Goal: Find specific page/section: Find specific page/section

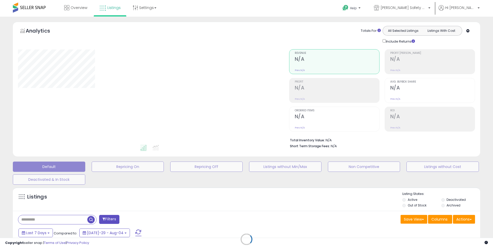
type input "**********"
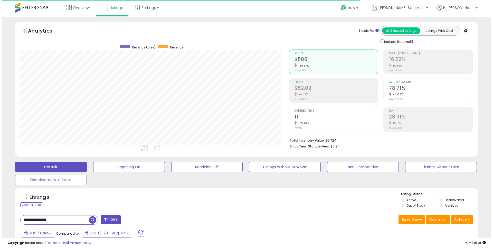
scroll to position [256842, 256678]
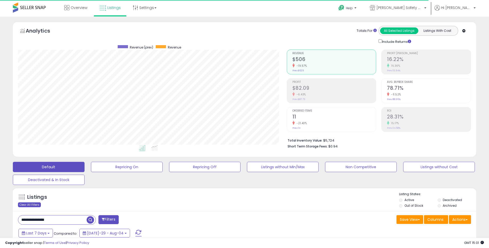
click at [32, 205] on div "Clear All Filters" at bounding box center [29, 205] width 23 height 5
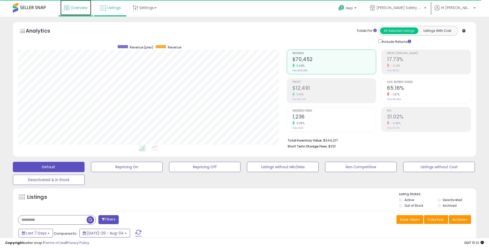
click at [81, 7] on span "Overview" at bounding box center [79, 7] width 17 height 5
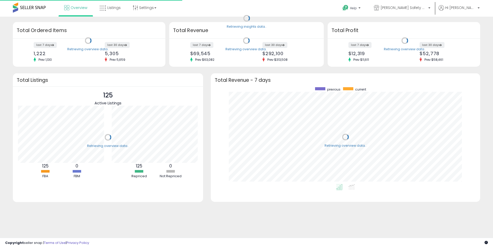
scroll to position [97, 259]
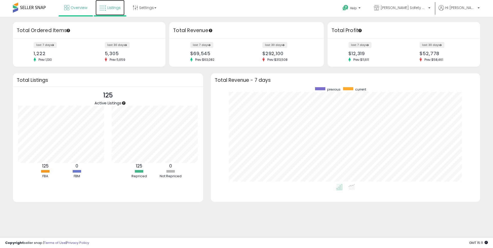
click at [117, 6] on span "Listings" at bounding box center [113, 7] width 13 height 5
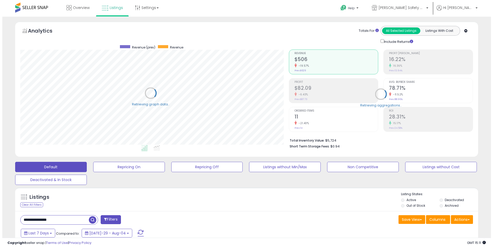
scroll to position [256842, 256678]
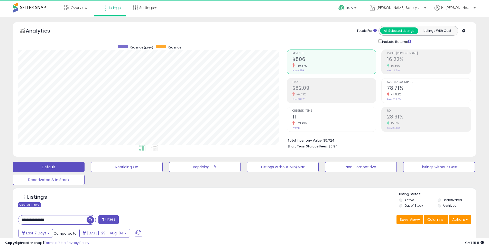
click at [32, 205] on div "Clear All Filters" at bounding box center [29, 205] width 23 height 5
click at [77, 5] on span "Overview" at bounding box center [79, 7] width 17 height 5
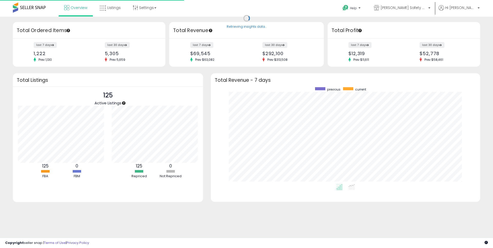
scroll to position [97, 259]
